Goal: Task Accomplishment & Management: Manage account settings

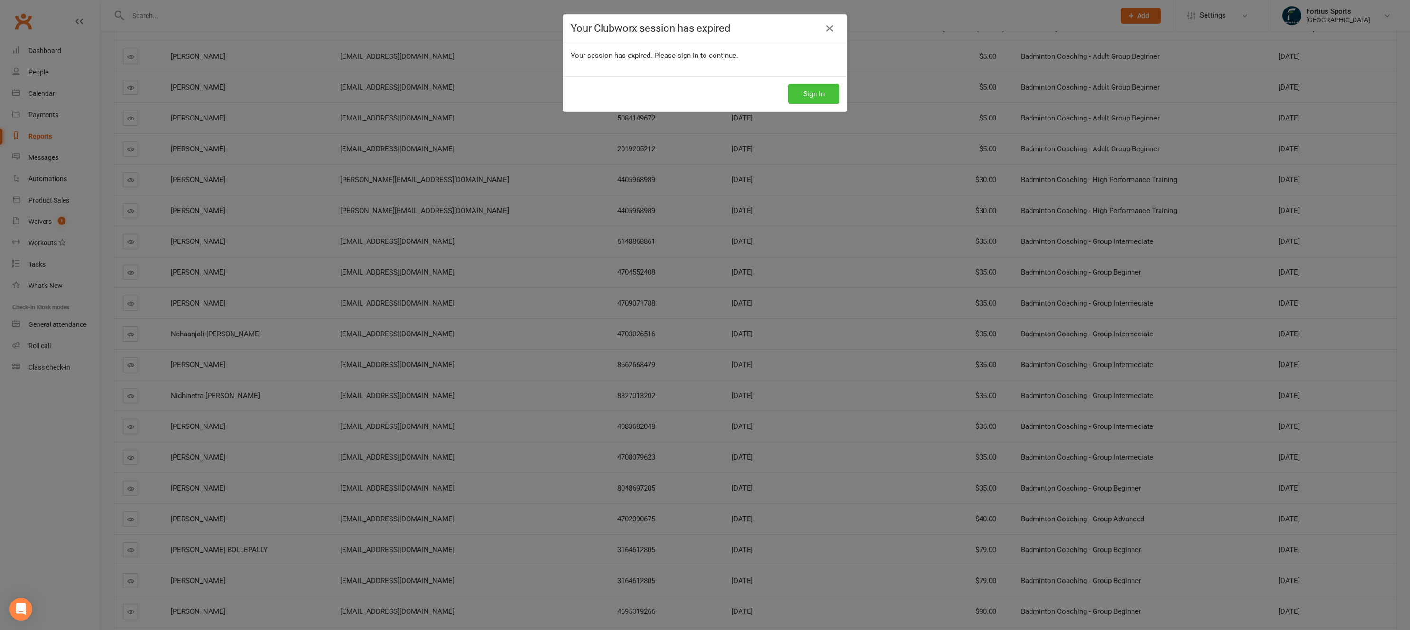
click at [824, 94] on button "Sign In" at bounding box center [813, 94] width 51 height 20
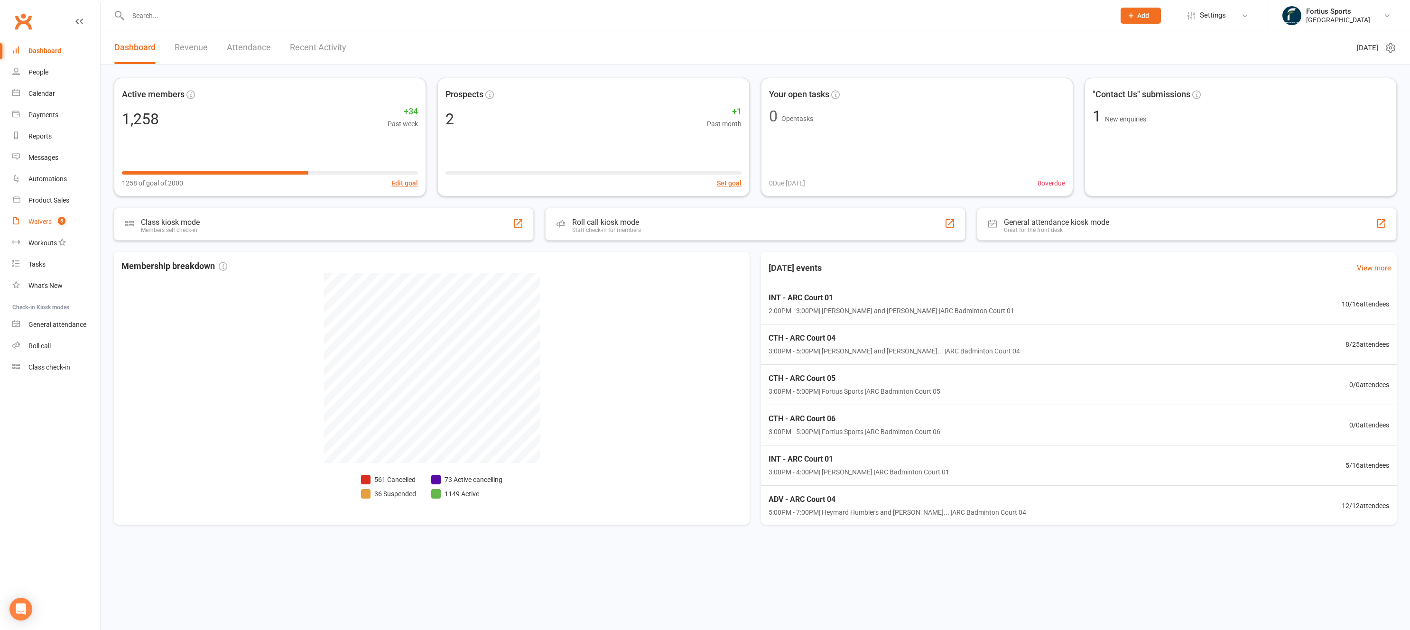
click at [39, 219] on div "Waivers" at bounding box center [39, 222] width 23 height 8
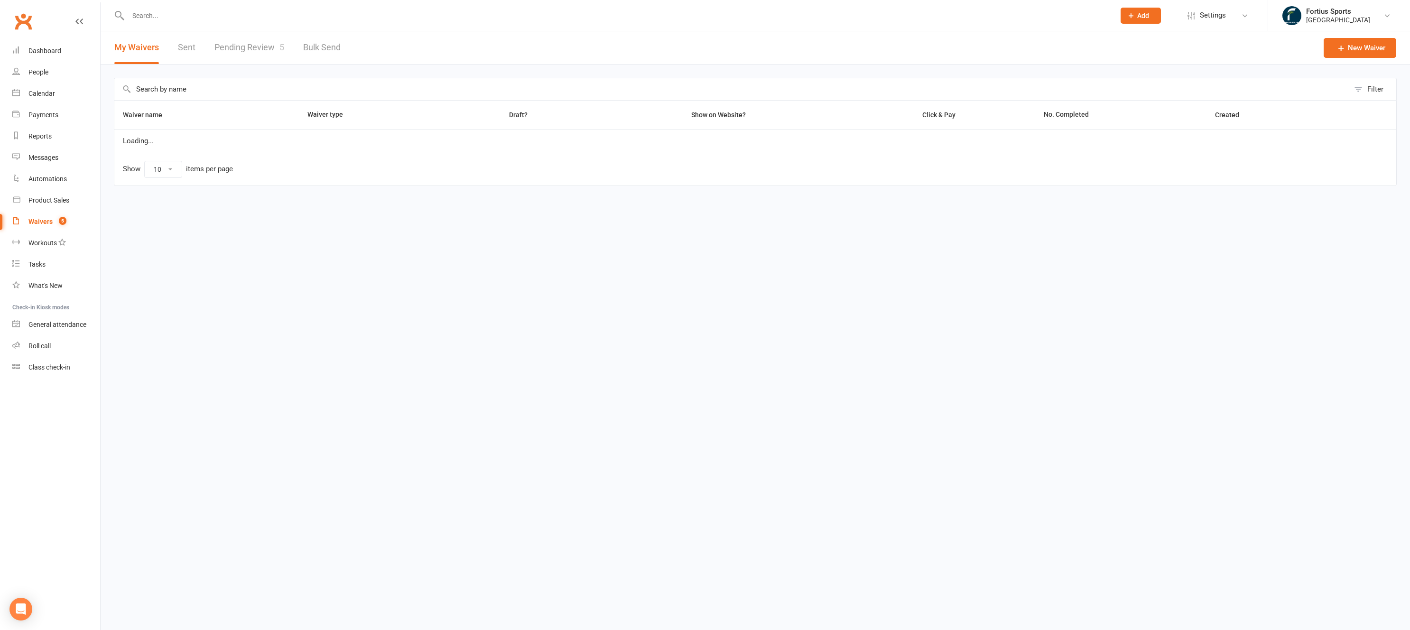
select select "100"
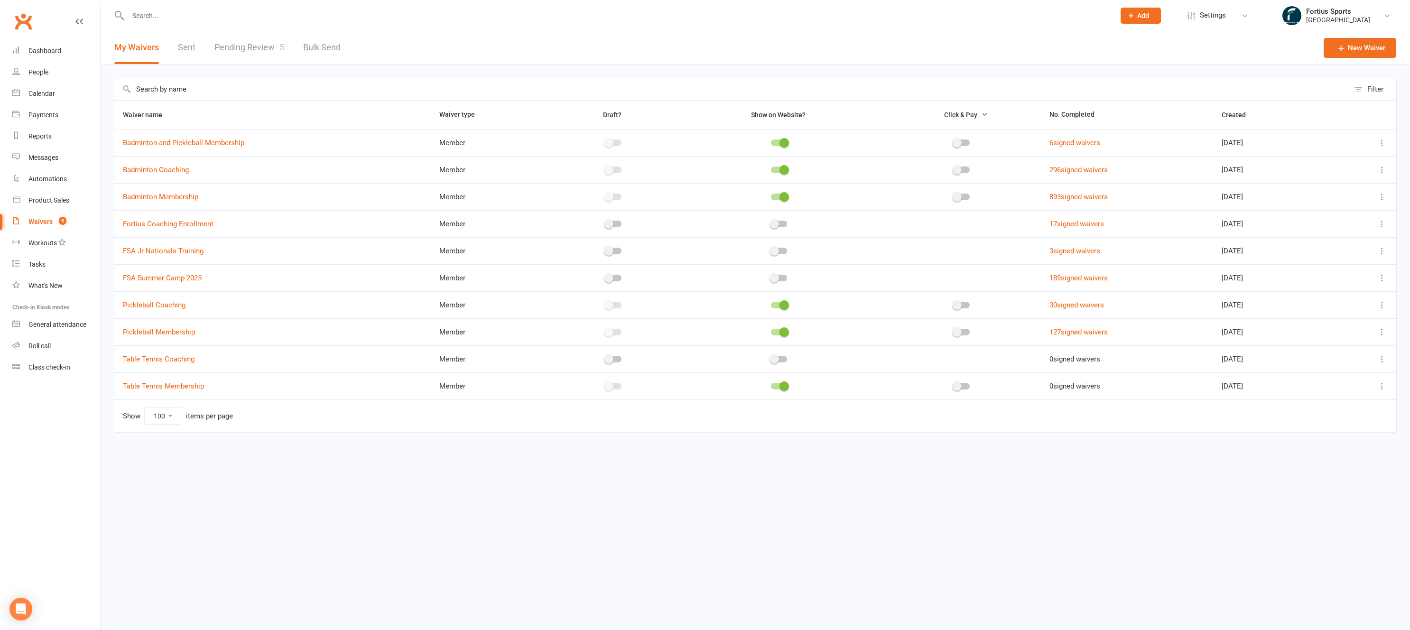
click at [253, 49] on link "Pending Review 5" at bounding box center [249, 47] width 70 height 33
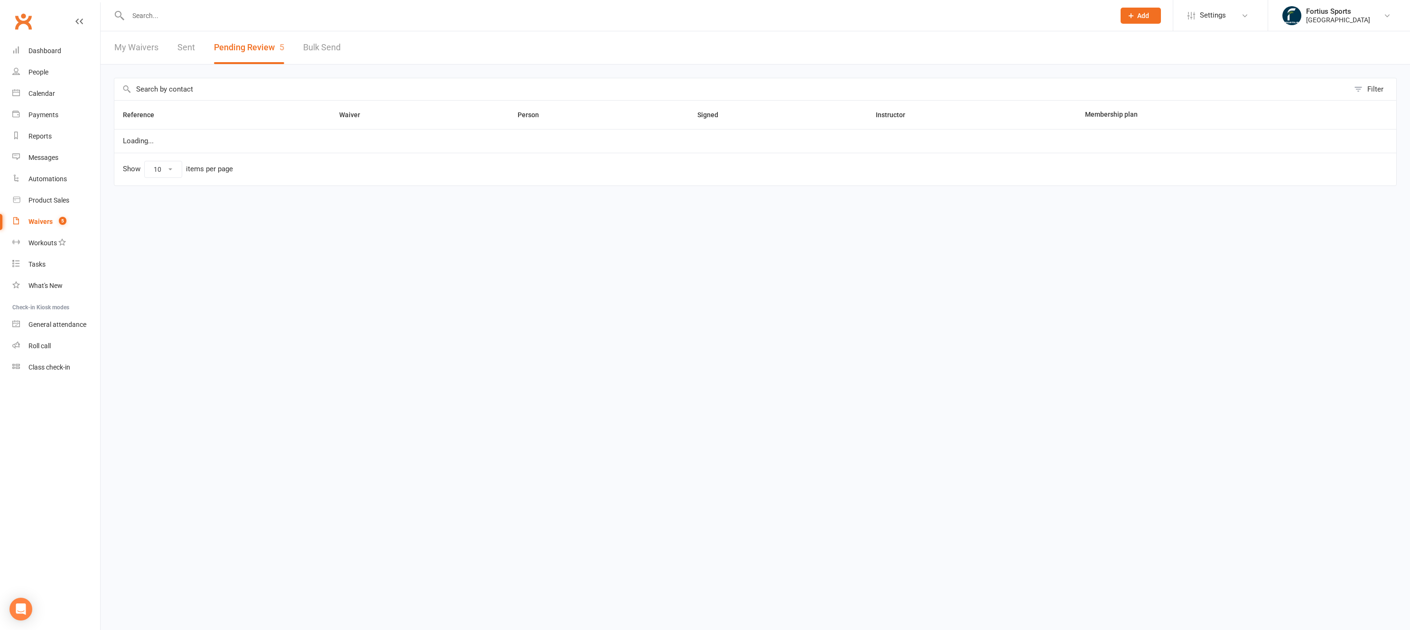
select select "100"
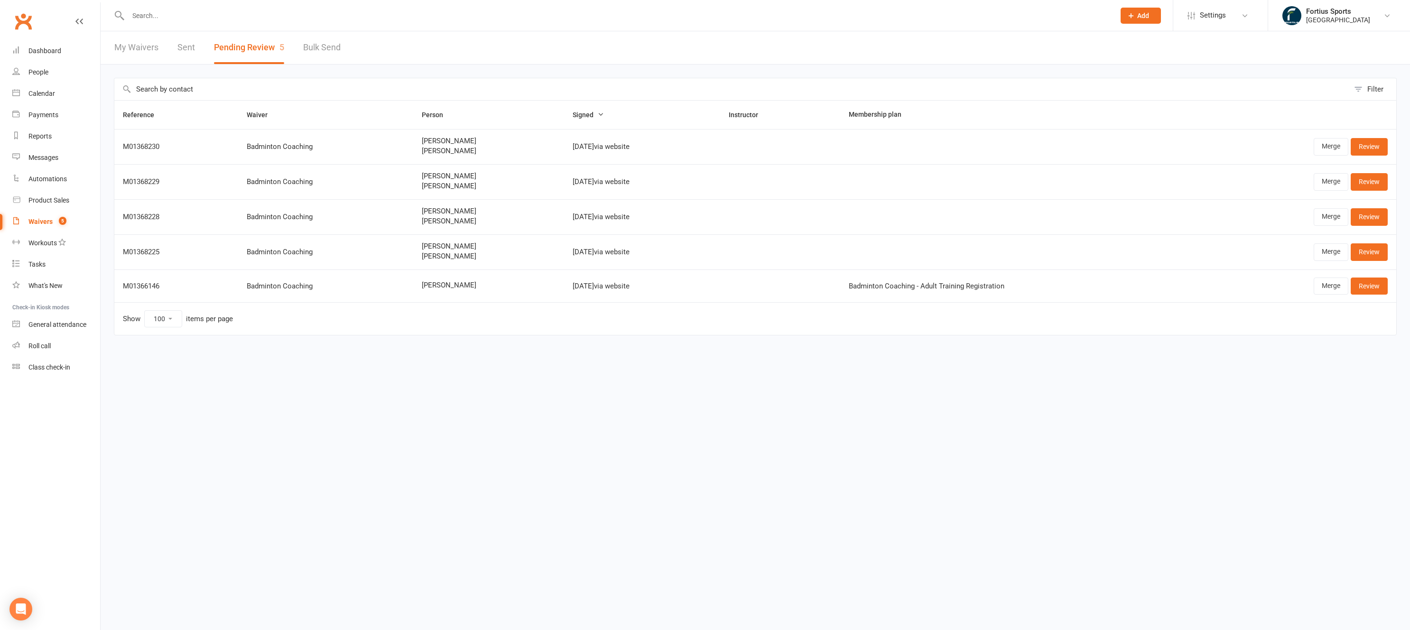
click at [41, 221] on div "Waivers" at bounding box center [40, 222] width 24 height 8
select select "100"
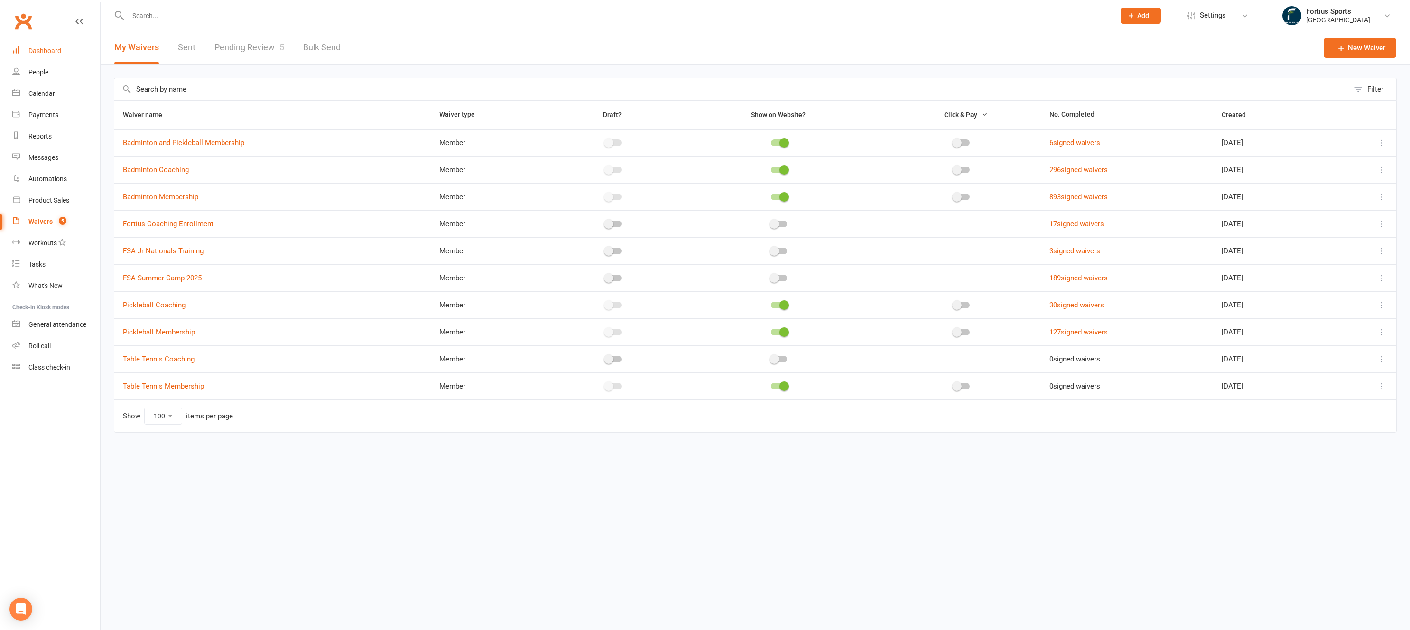
click at [59, 52] on div "Dashboard" at bounding box center [44, 51] width 33 height 8
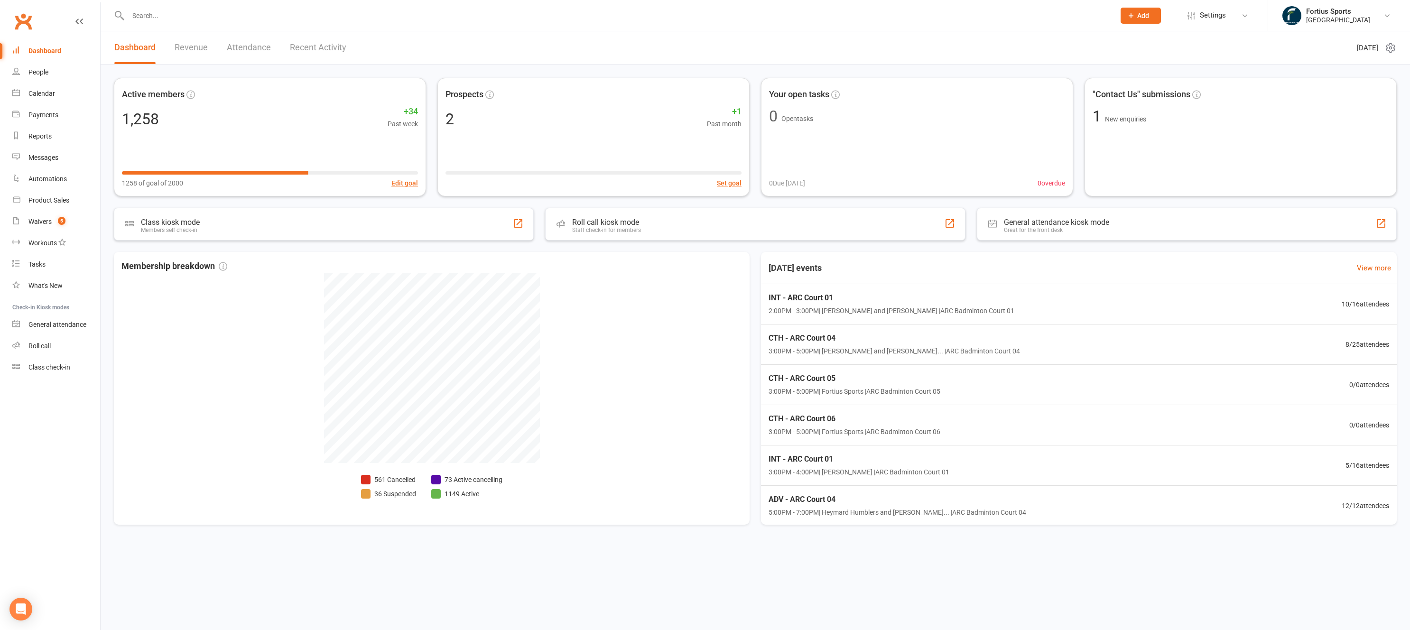
click at [40, 50] on div "Dashboard" at bounding box center [44, 51] width 33 height 8
click at [200, 48] on link "Revenue" at bounding box center [191, 47] width 33 height 33
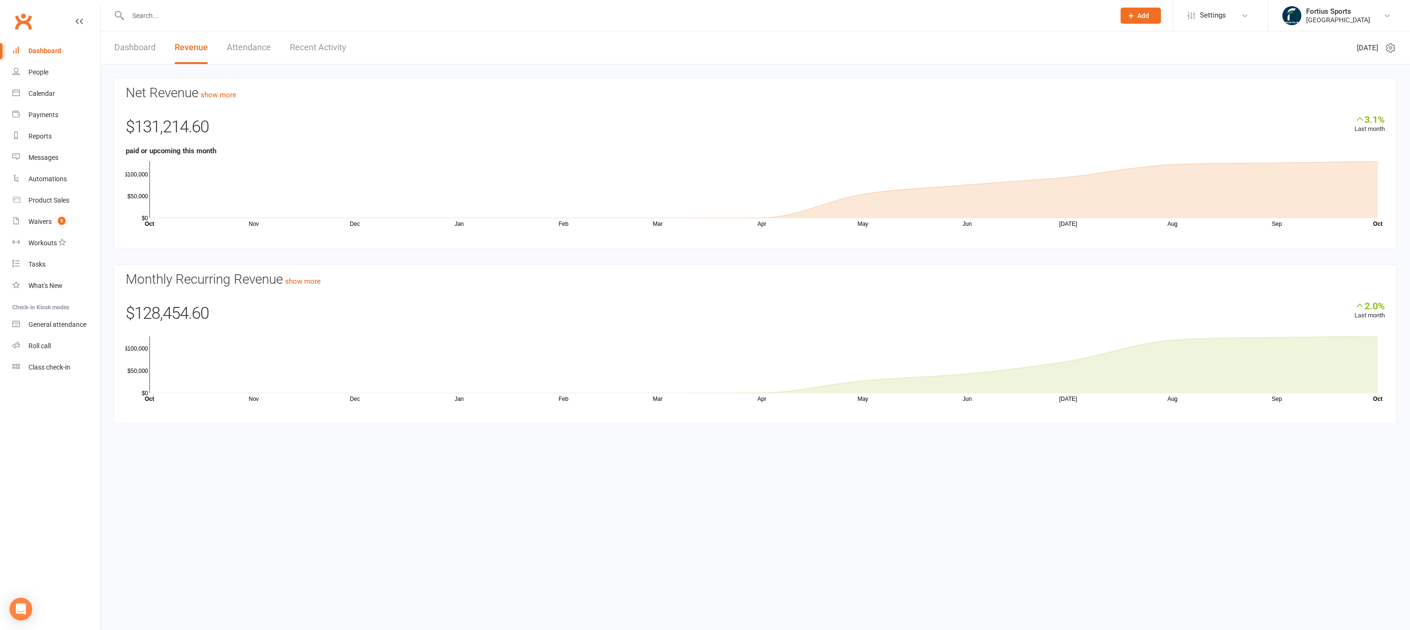
click at [242, 50] on link "Attendance" at bounding box center [249, 47] width 44 height 33
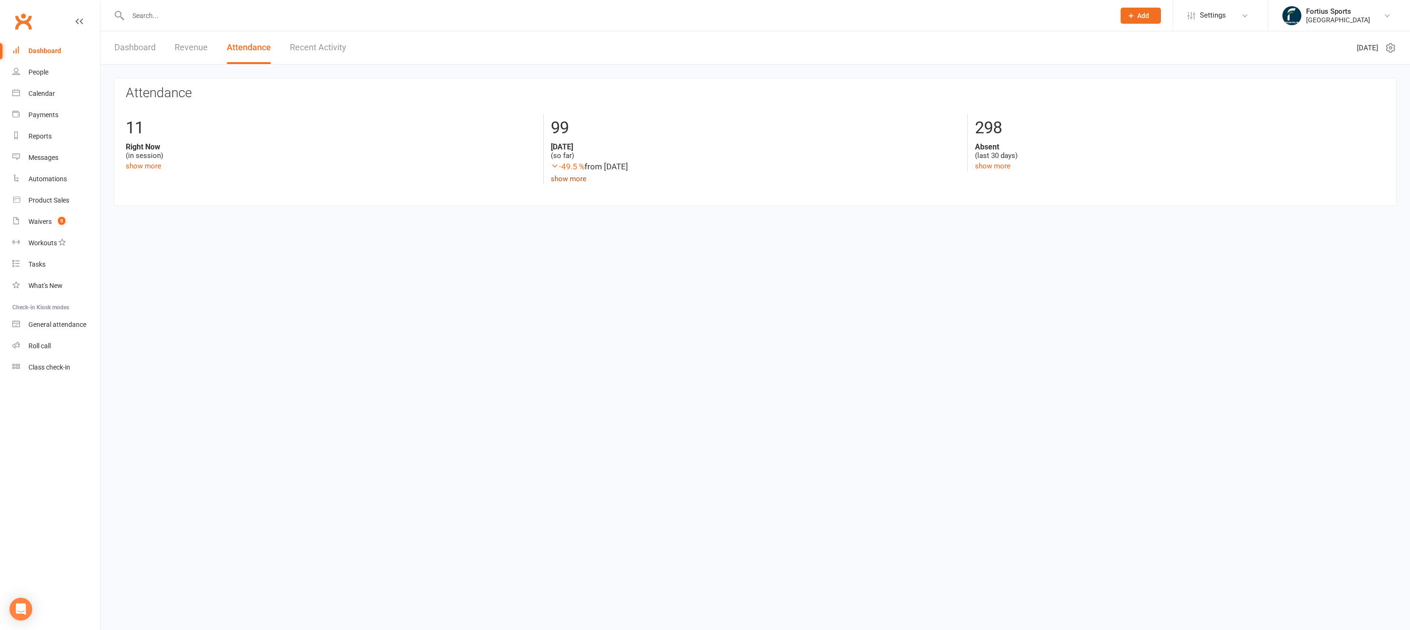
click at [571, 181] on link "show more" at bounding box center [569, 179] width 36 height 9
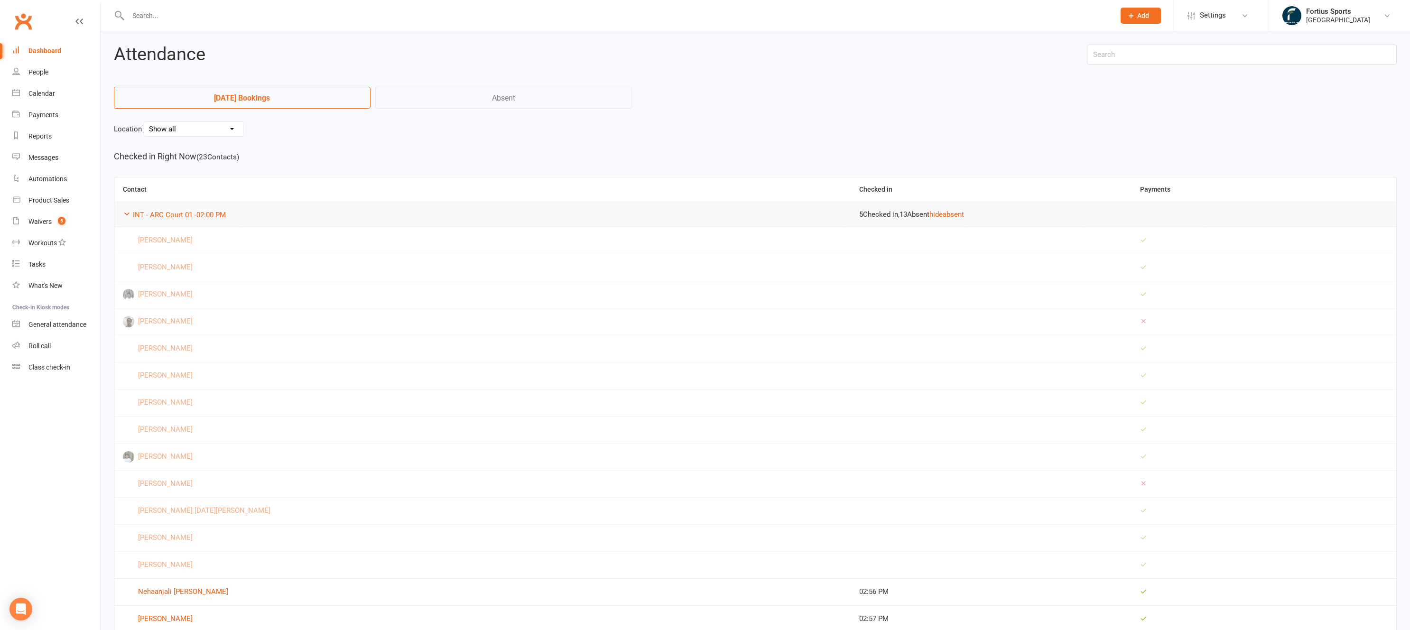
click at [418, 99] on link "Absent" at bounding box center [503, 98] width 257 height 22
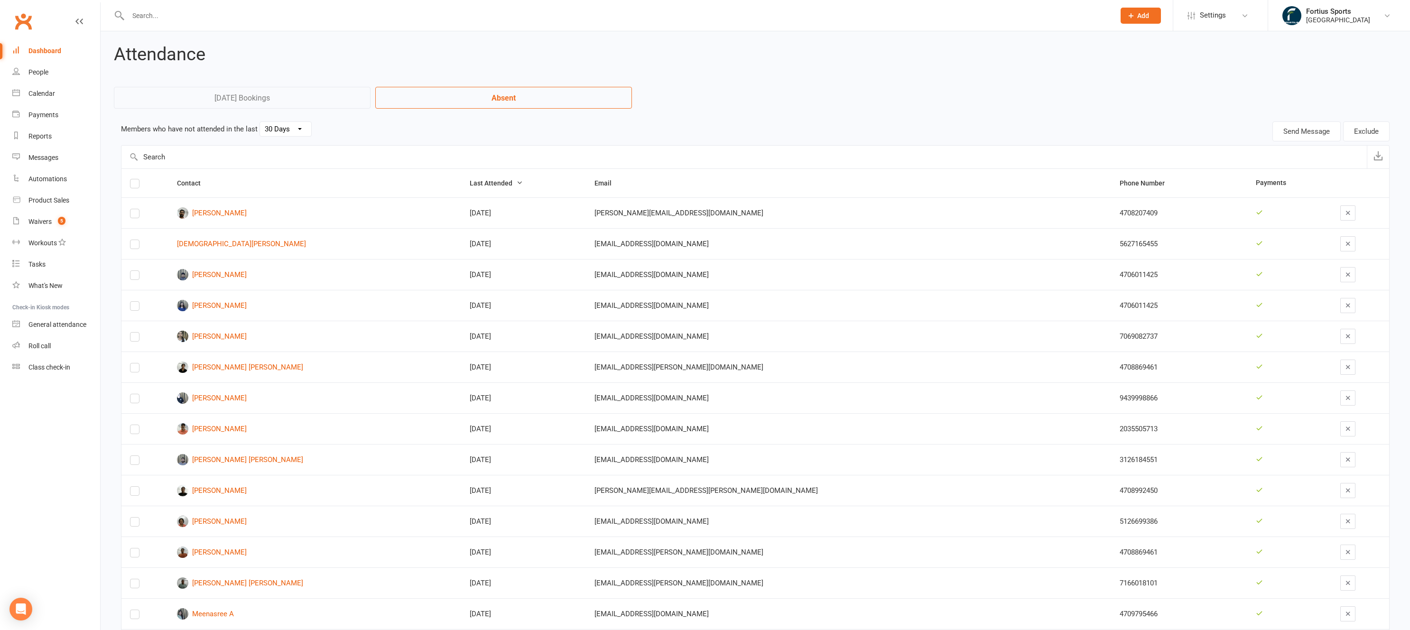
click at [523, 180] on span "Last Attended" at bounding box center [496, 183] width 53 height 8
click at [523, 183] on span "Last Attended" at bounding box center [496, 183] width 53 height 8
click at [284, 136] on div "30 Days 15 Days 7 Days" at bounding box center [285, 128] width 52 height 15
click at [285, 134] on select "30 Days 15 Days 7 Days" at bounding box center [285, 129] width 51 height 14
select select "7"
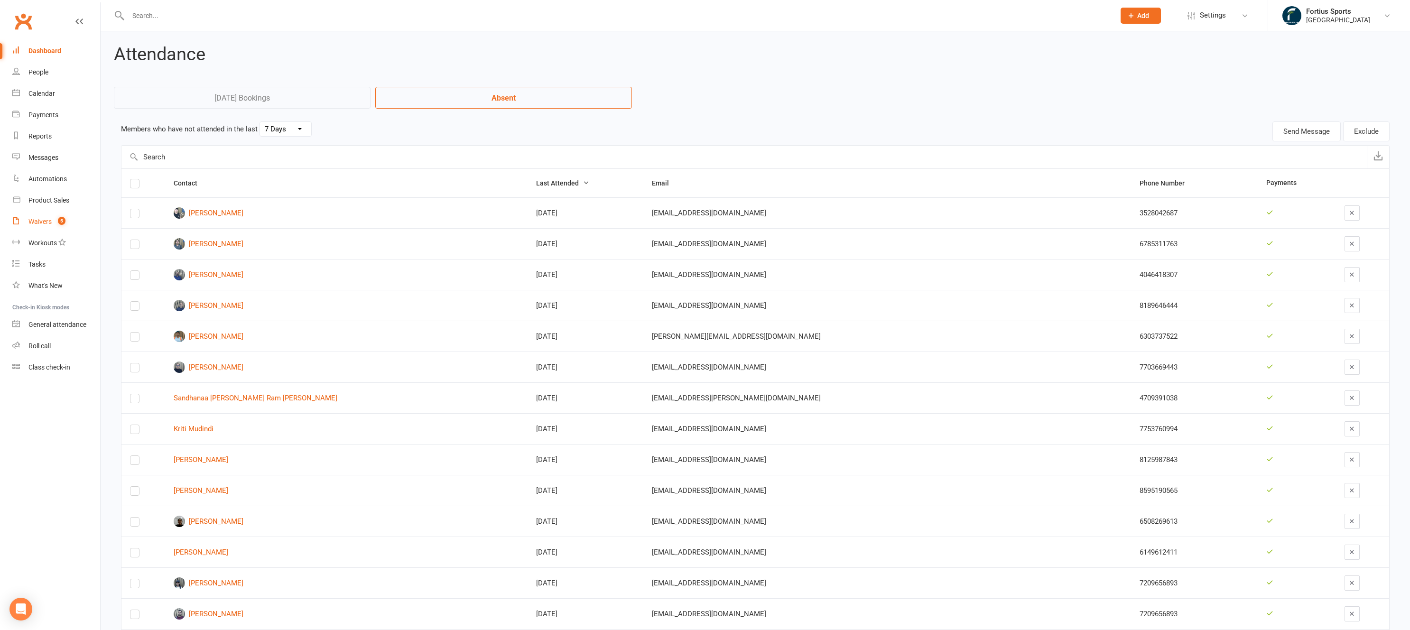
click at [43, 223] on div "Waivers" at bounding box center [39, 222] width 23 height 8
select select "100"
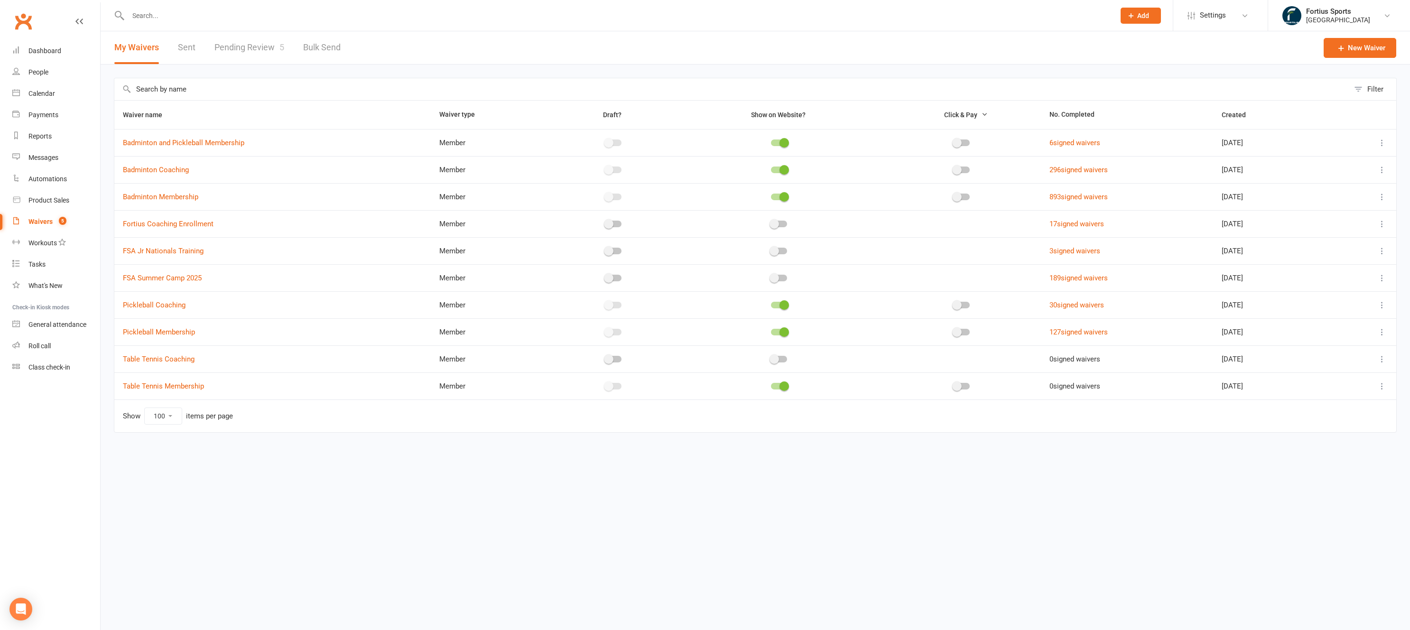
click at [241, 47] on link "Pending Review 5" at bounding box center [249, 47] width 70 height 33
select select "100"
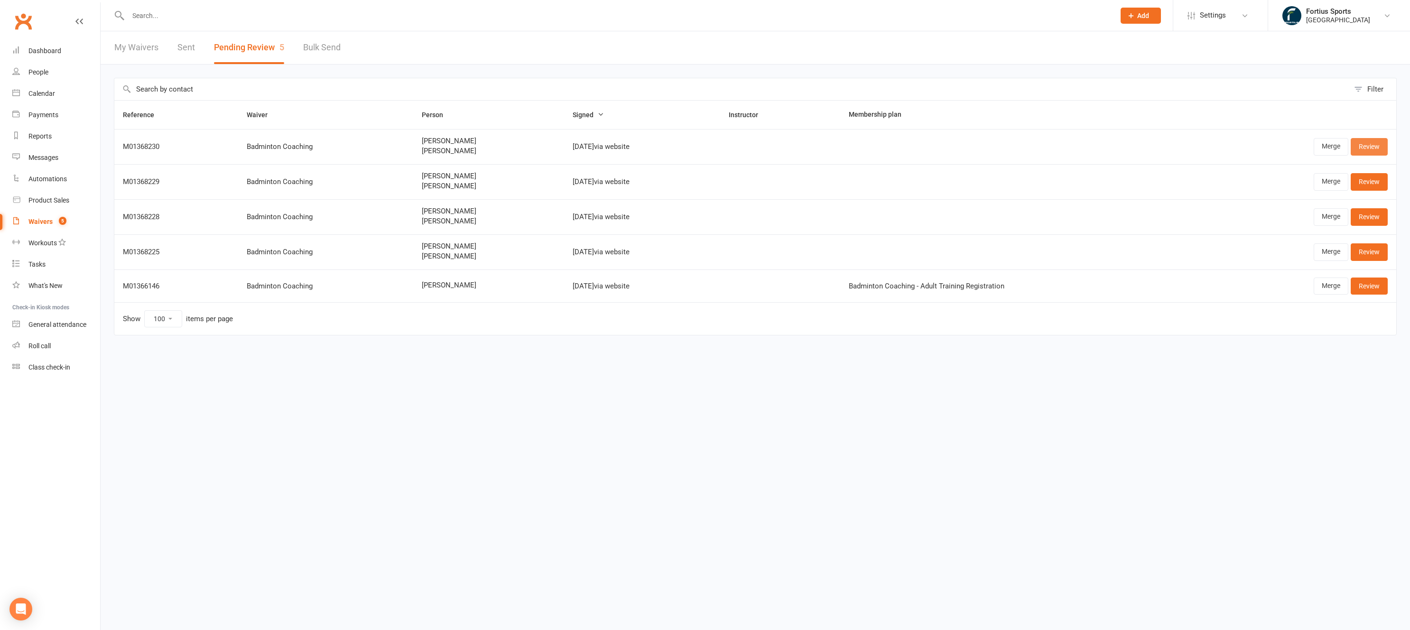
click at [1375, 150] on link "Review" at bounding box center [1368, 146] width 37 height 17
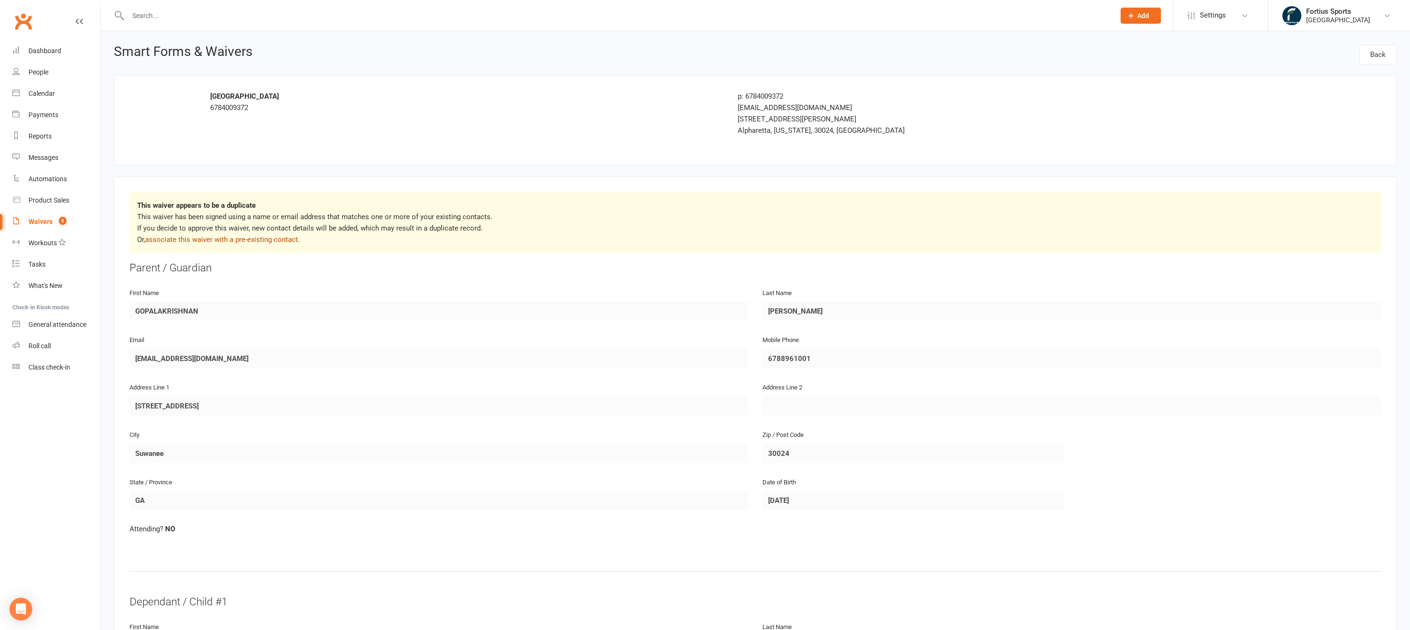
click at [251, 242] on link "associate this waiver with a pre-existing contact" at bounding box center [221, 239] width 153 height 9
click at [272, 243] on link "associate this waiver with a pre-existing contact" at bounding box center [221, 239] width 153 height 9
select select "100"
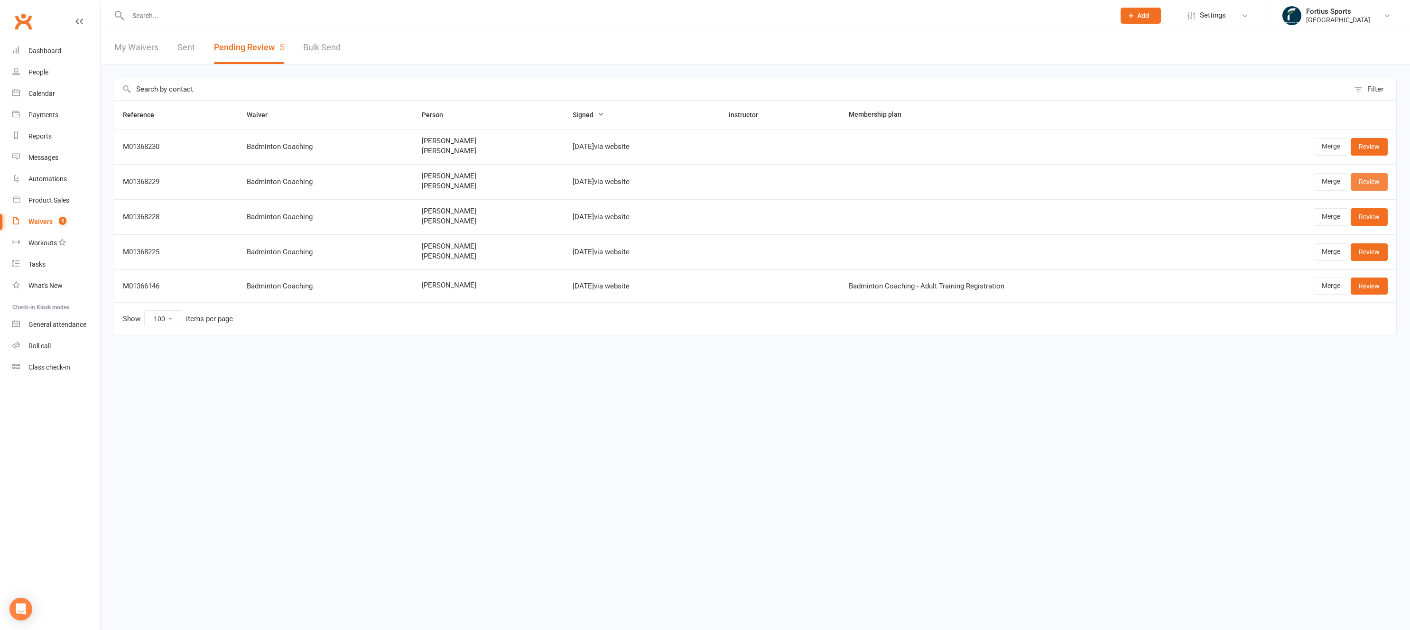
click at [1359, 183] on link "Review" at bounding box center [1368, 181] width 37 height 17
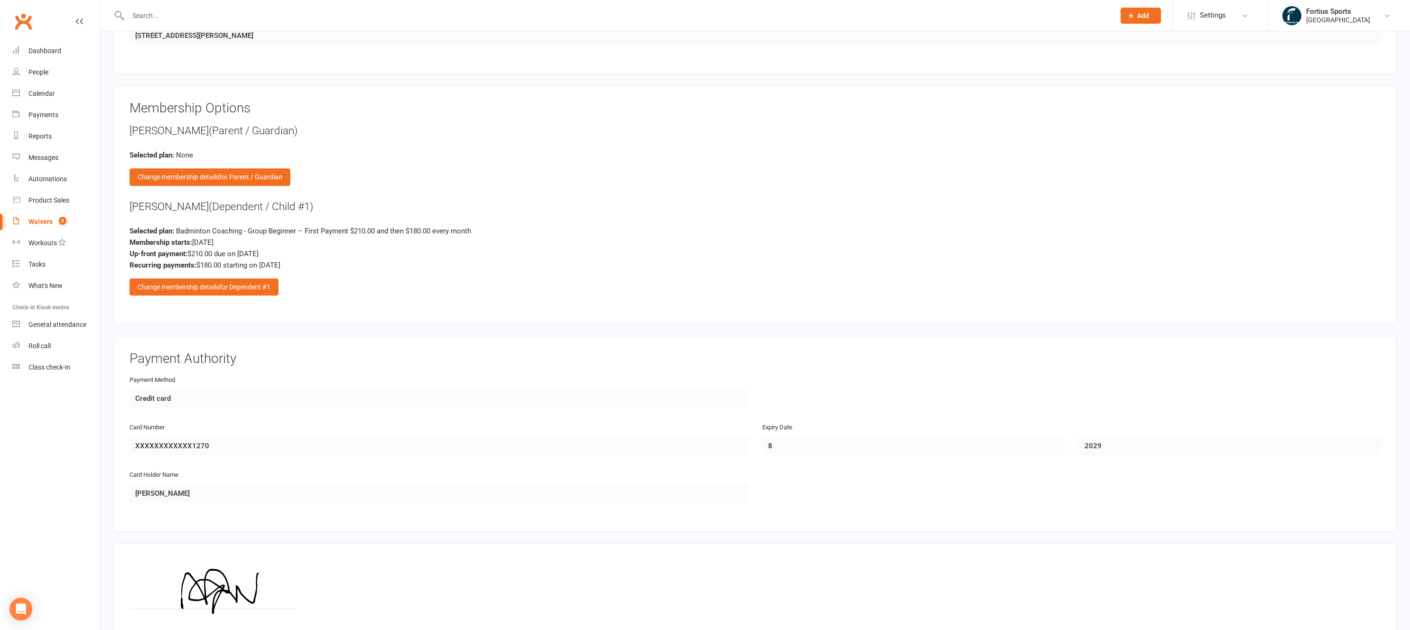
scroll to position [962, 0]
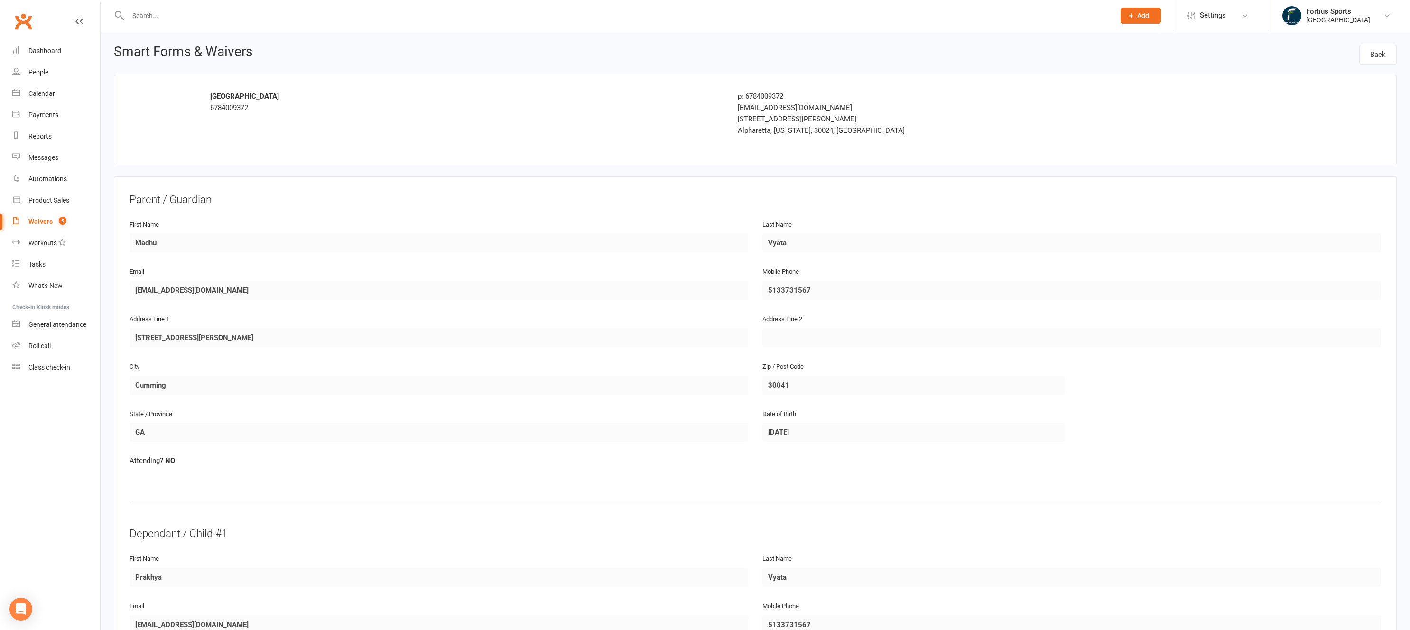
select select "100"
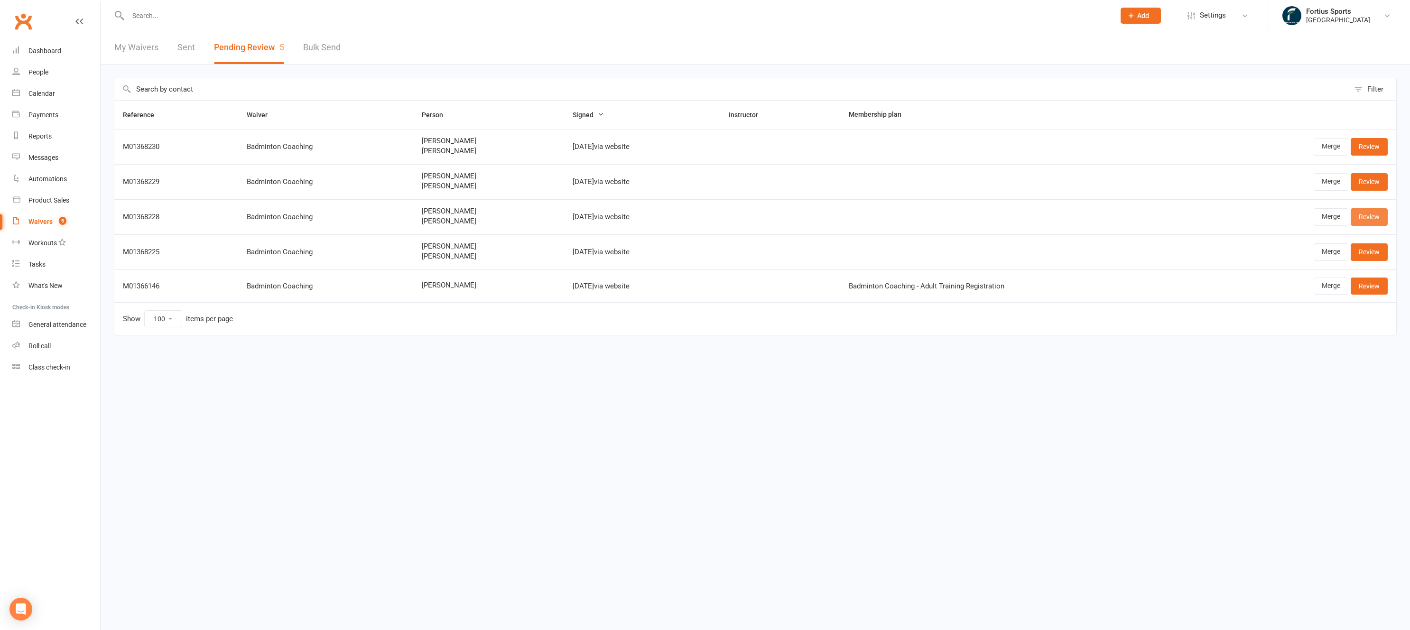
click at [1373, 216] on link "Review" at bounding box center [1368, 216] width 37 height 17
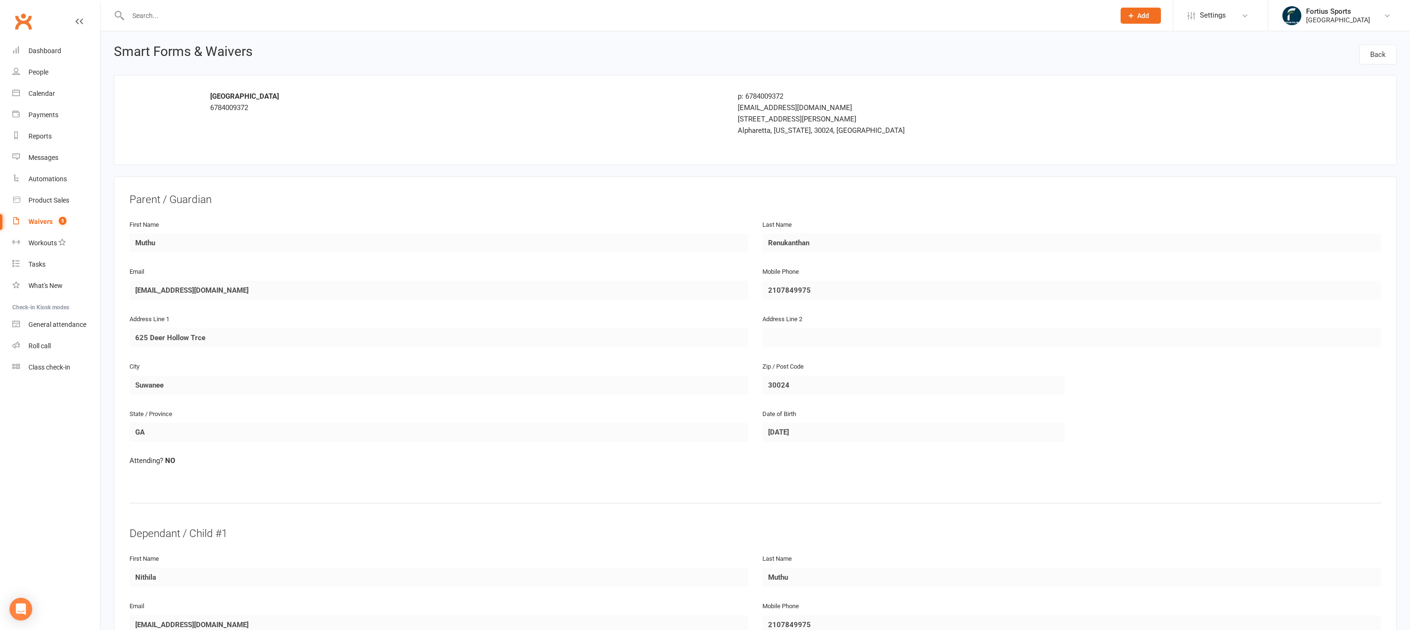
select select "100"
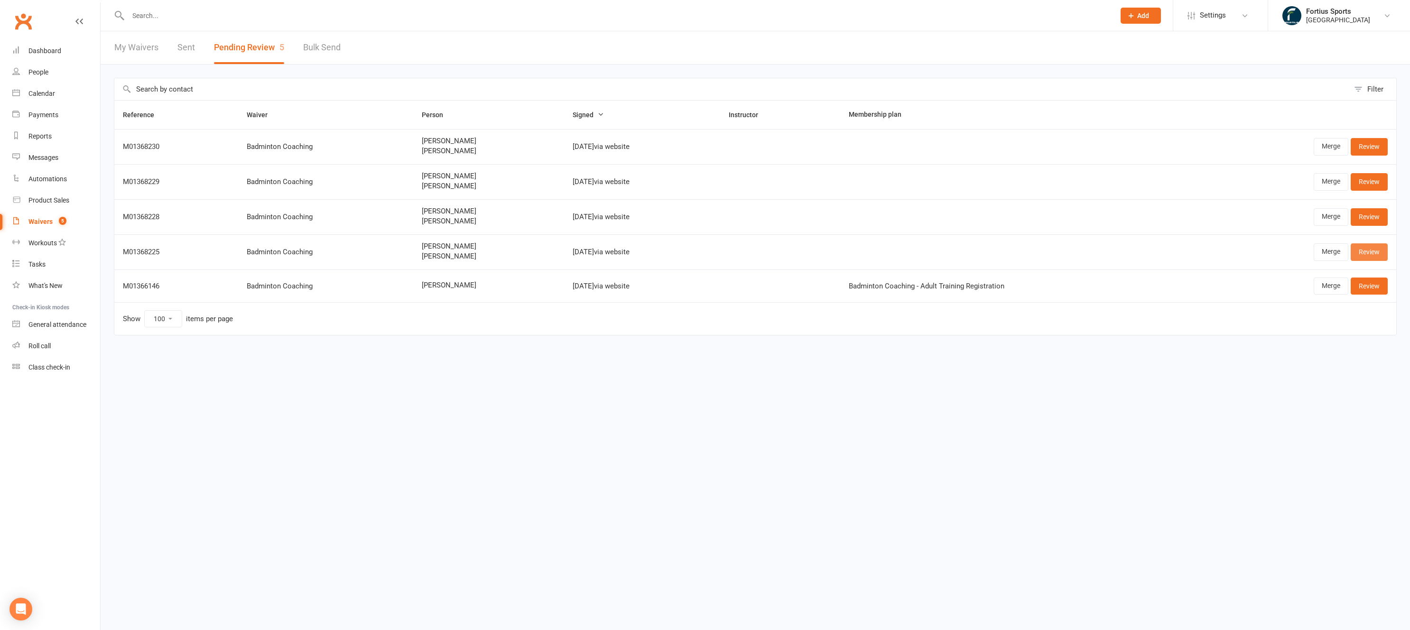
click at [1365, 252] on link "Review" at bounding box center [1368, 251] width 37 height 17
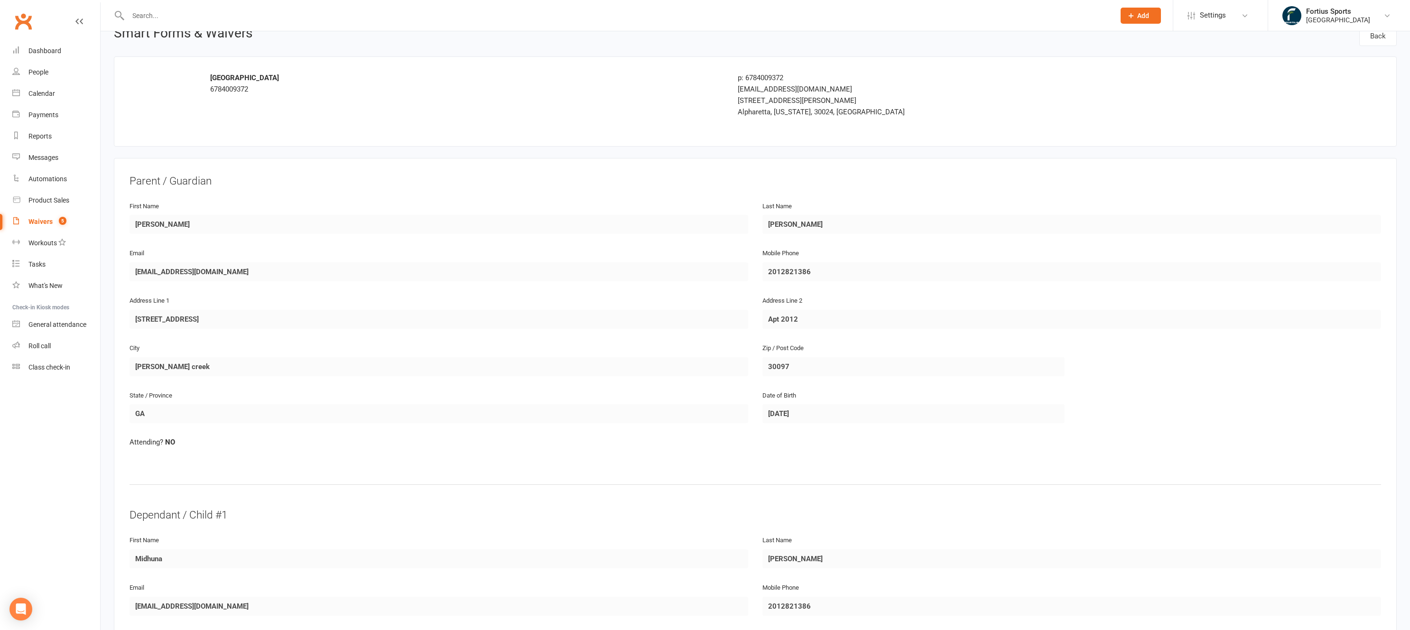
scroll to position [212, 0]
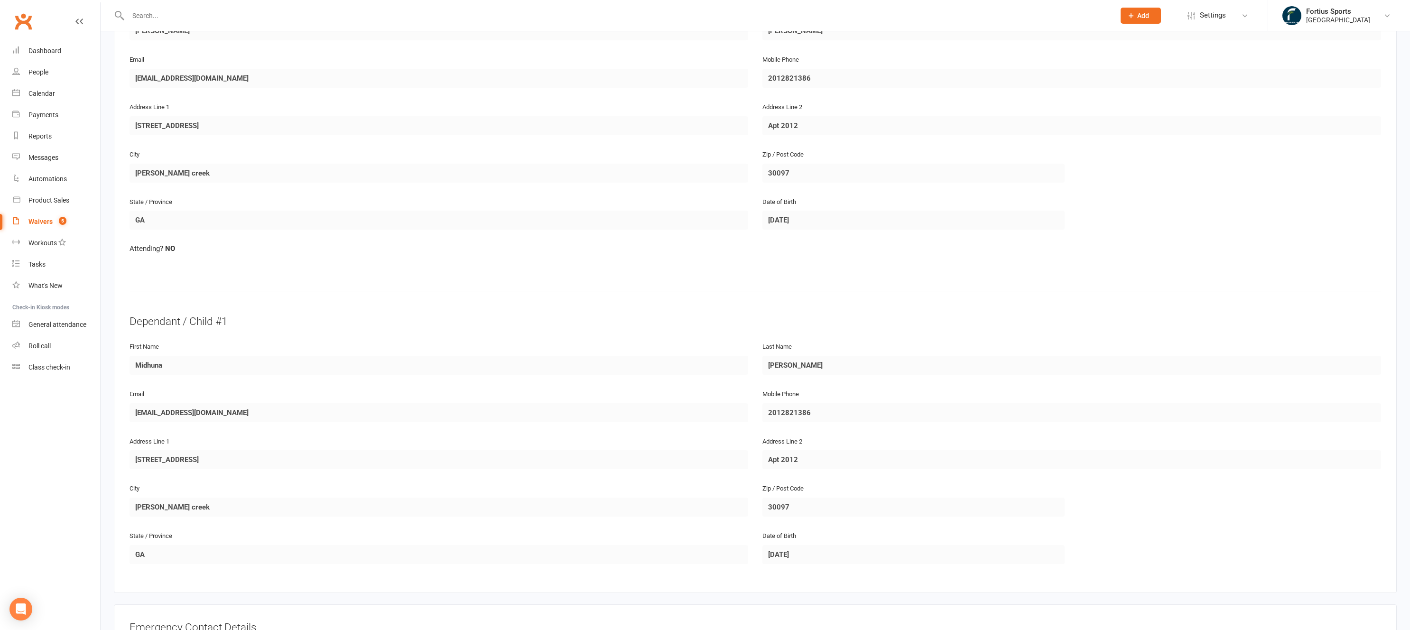
select select "100"
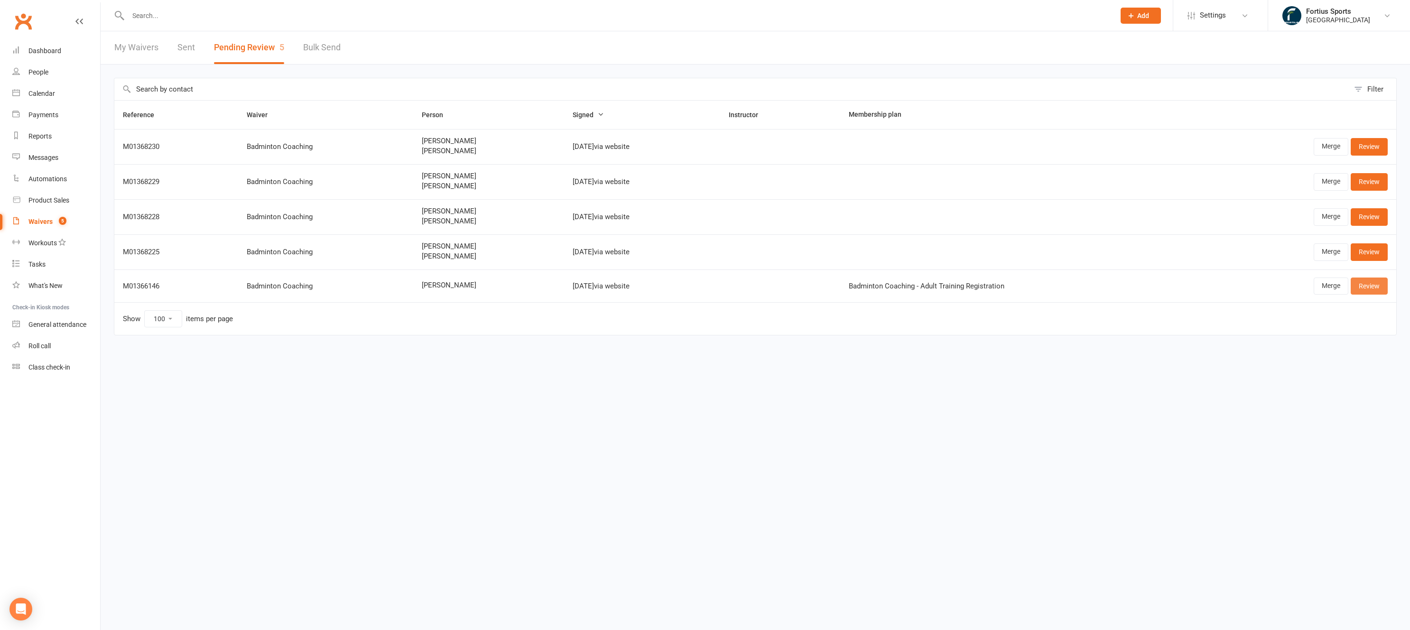
click at [1373, 289] on link "Review" at bounding box center [1368, 285] width 37 height 17
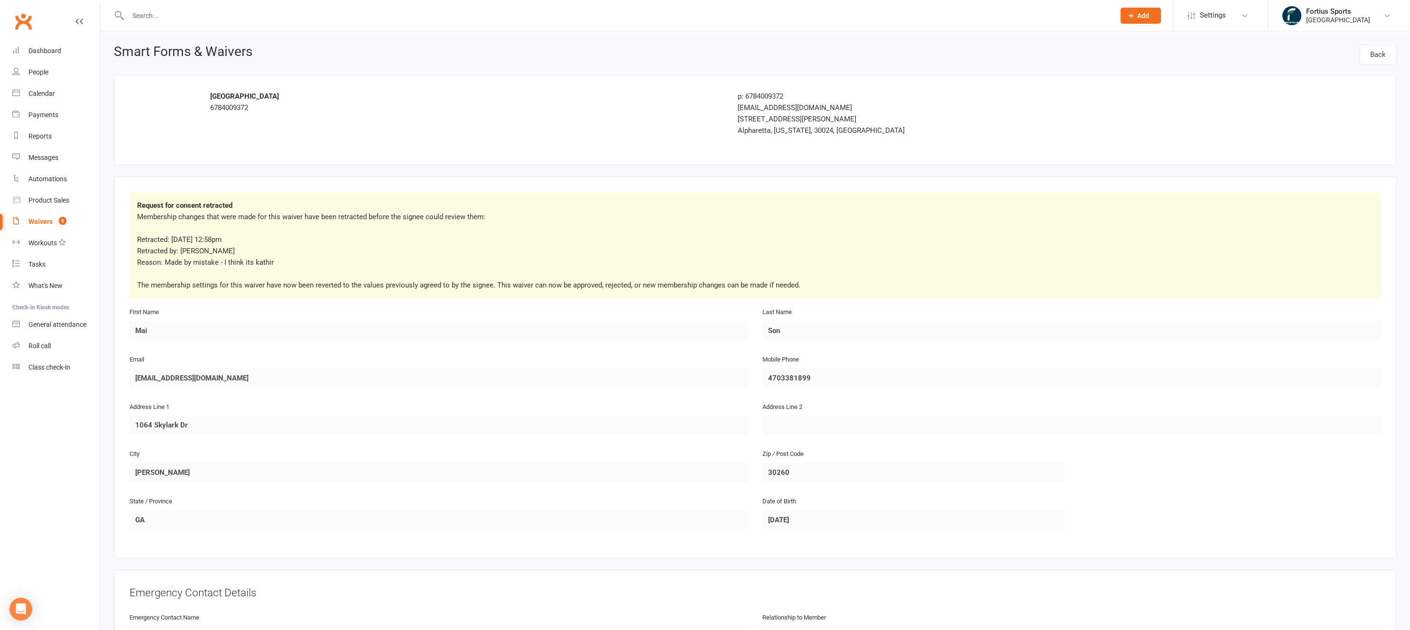
select select "100"
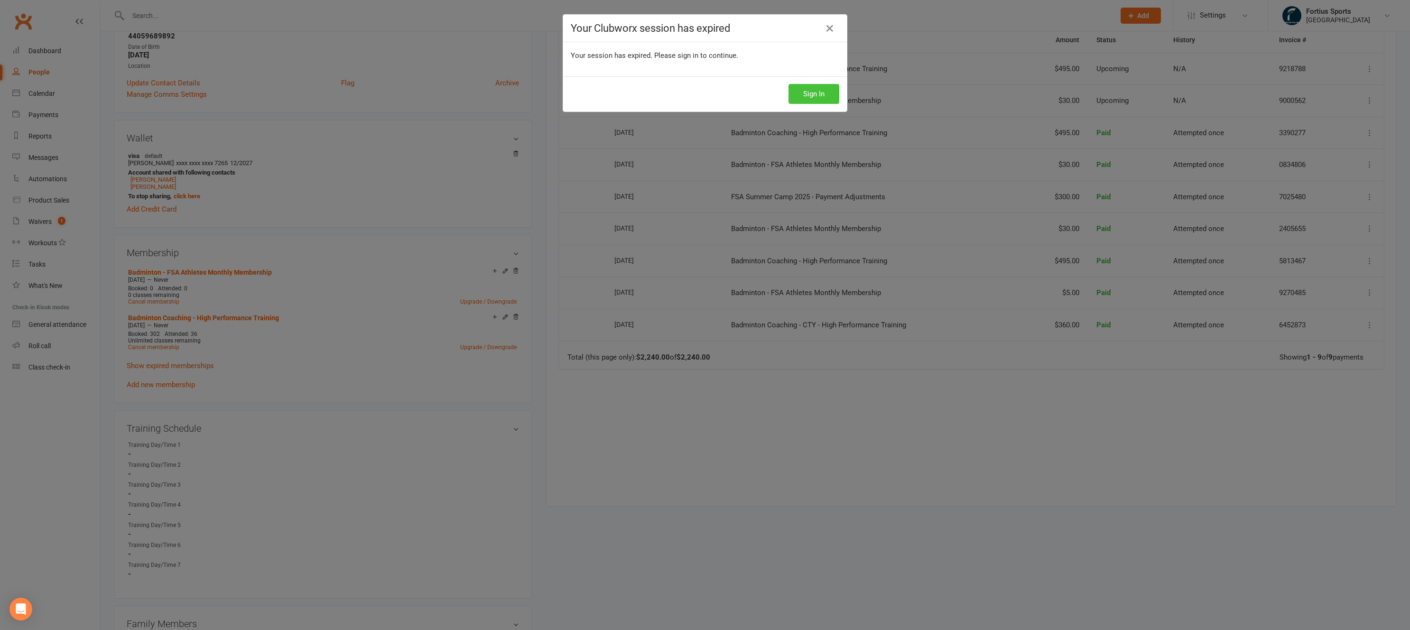
click at [816, 93] on button "Sign In" at bounding box center [813, 94] width 51 height 20
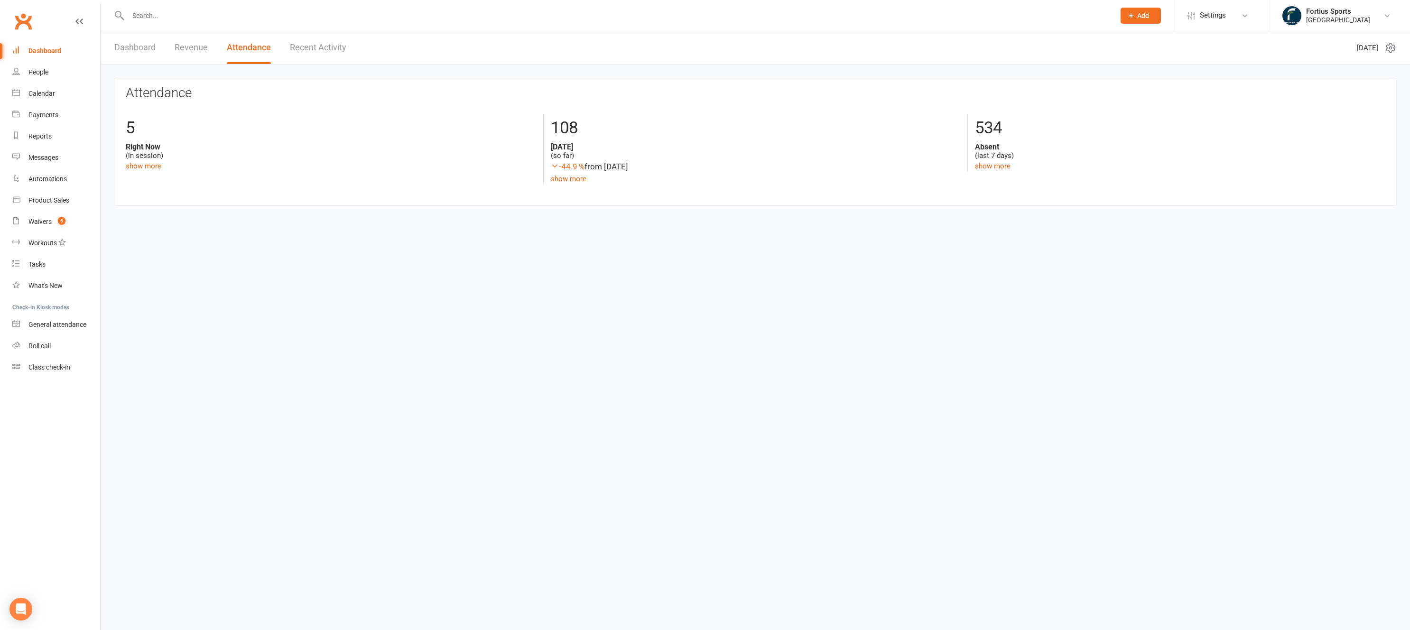
click at [177, 20] on input "text" at bounding box center [616, 15] width 983 height 13
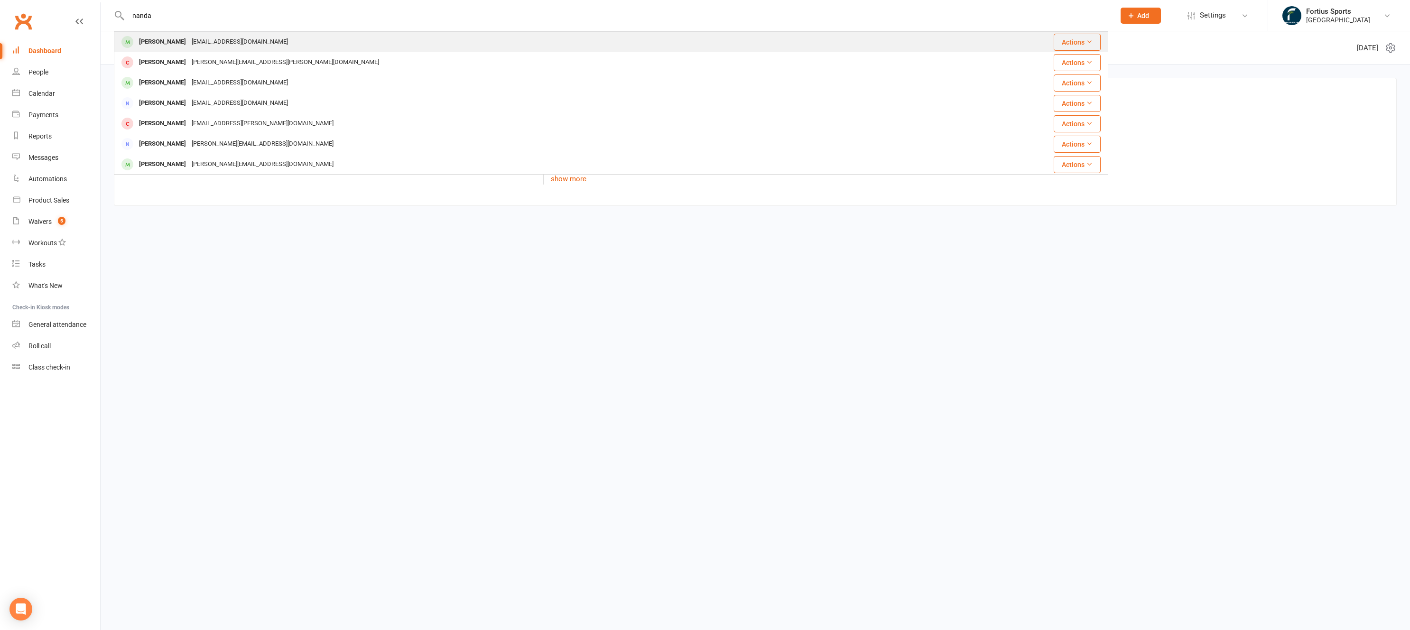
type input "nanda"
click at [213, 38] on div "[EMAIL_ADDRESS][DOMAIN_NAME]" at bounding box center [240, 42] width 102 height 14
